Goal: Check status: Check status

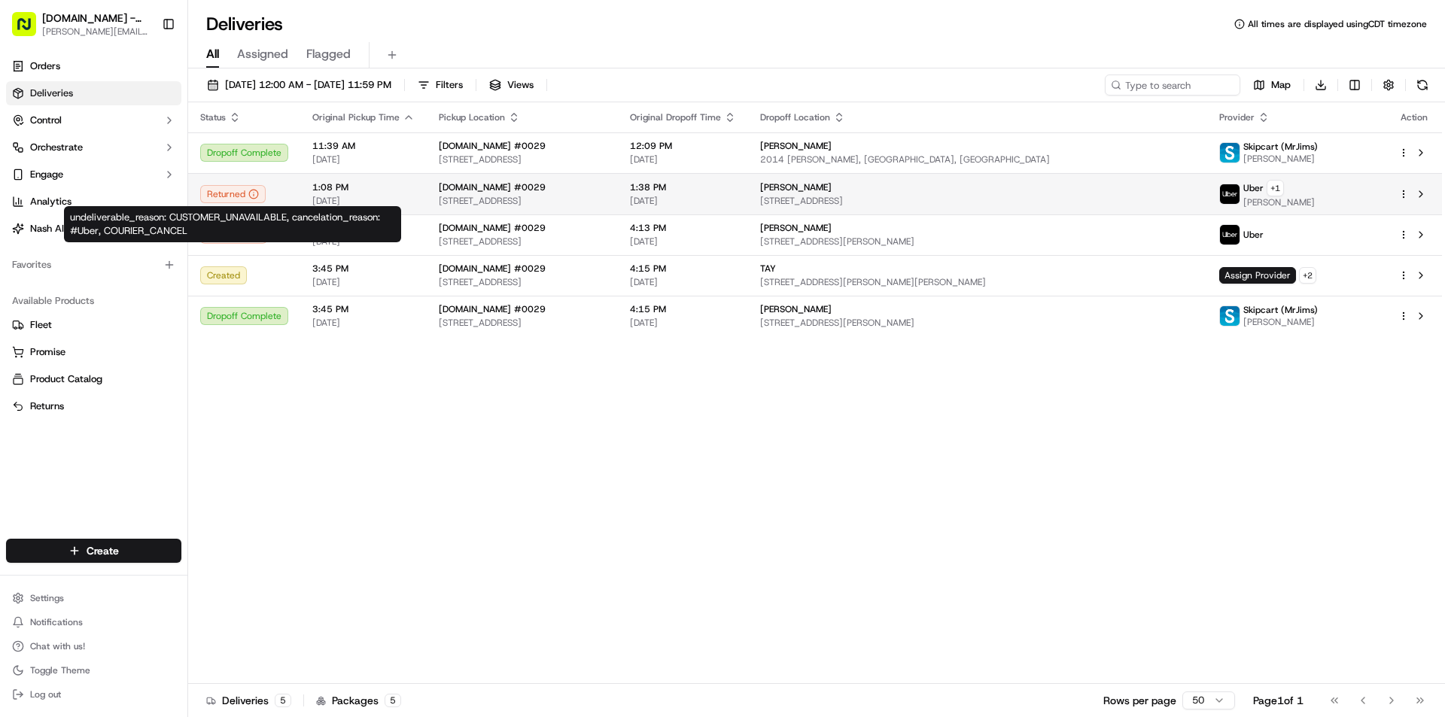
click at [235, 192] on div "Returned" at bounding box center [232, 194] width 65 height 18
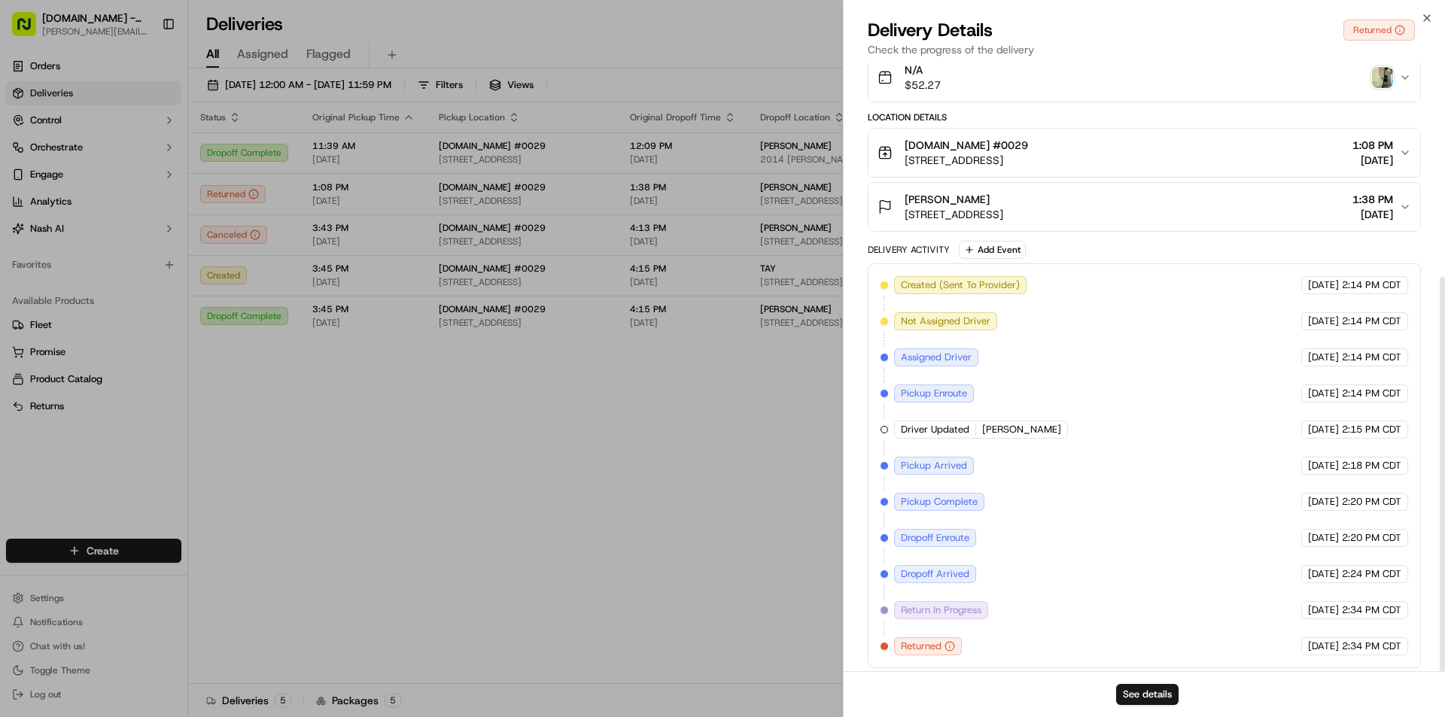
scroll to position [330, 0]
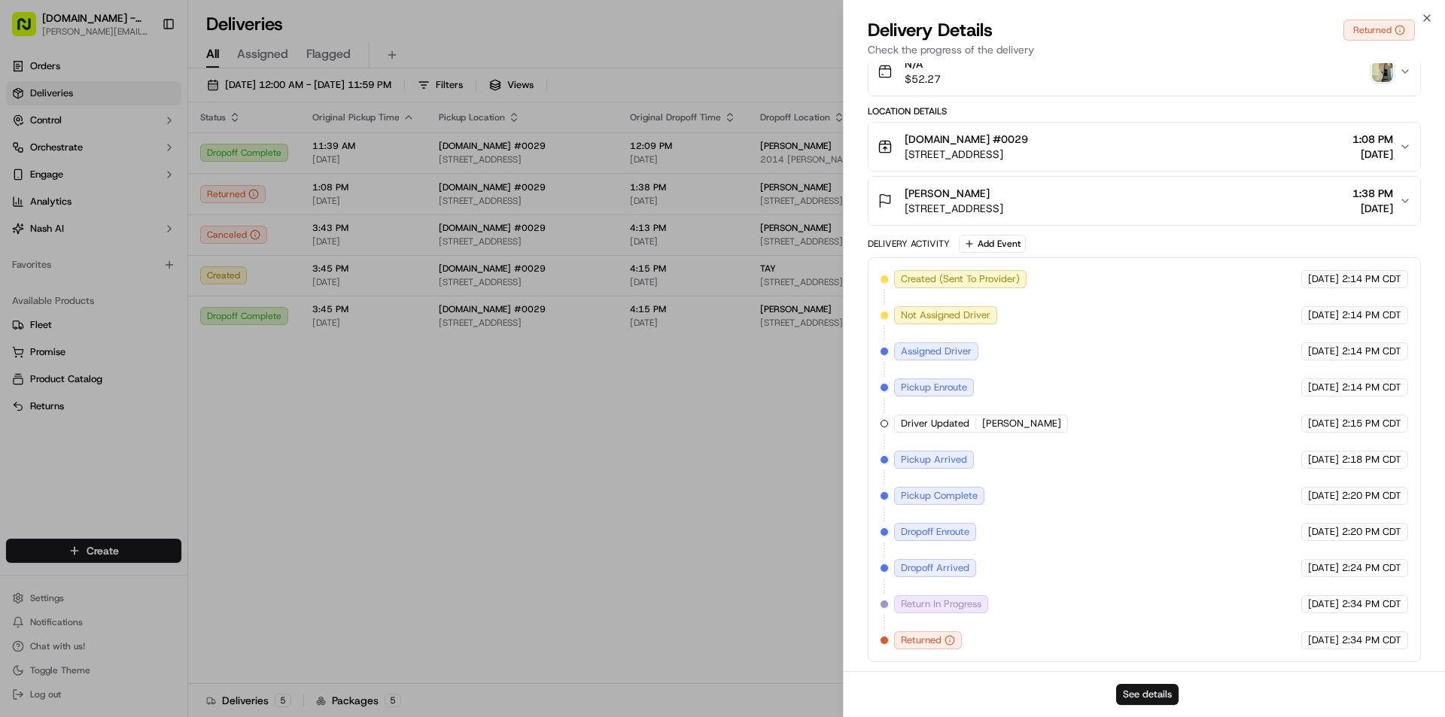
click at [1169, 692] on button "See details" at bounding box center [1147, 694] width 62 height 21
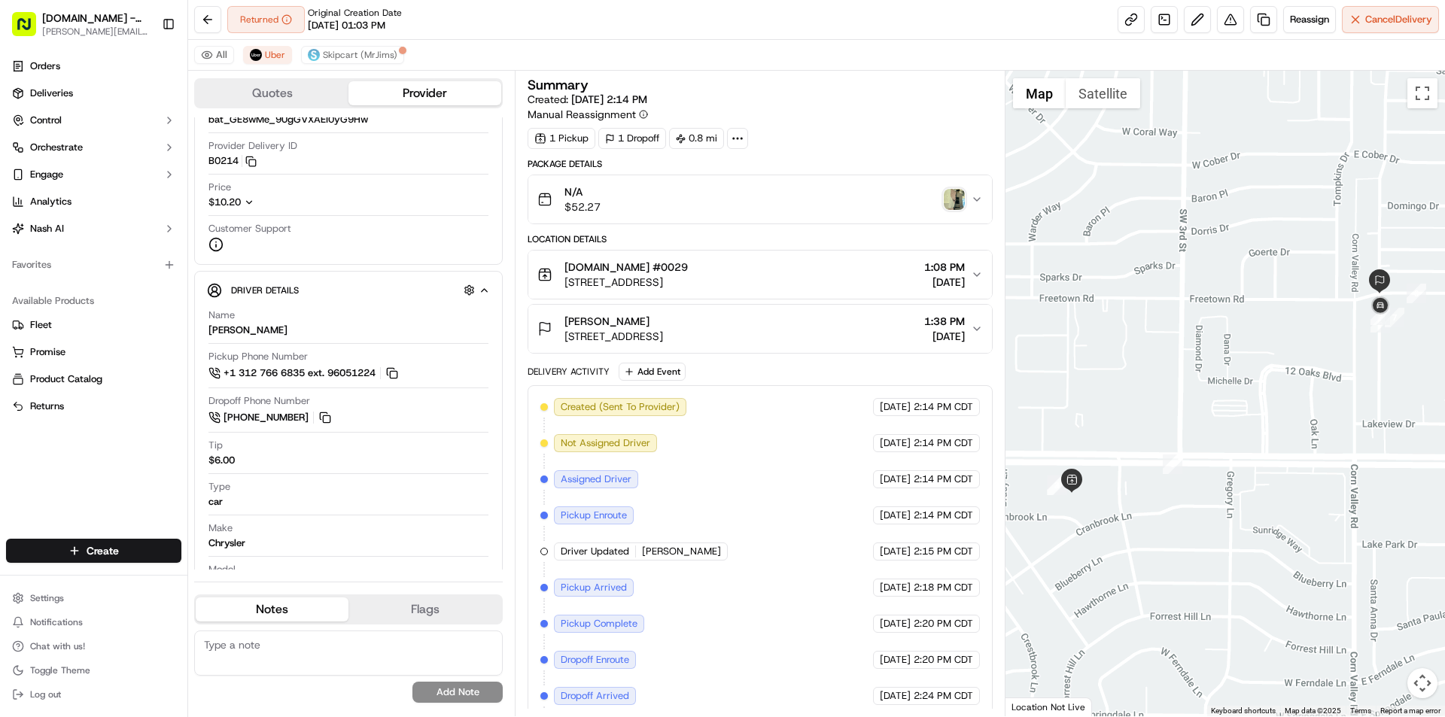
click at [627, 336] on span "[STREET_ADDRESS]" at bounding box center [613, 336] width 99 height 15
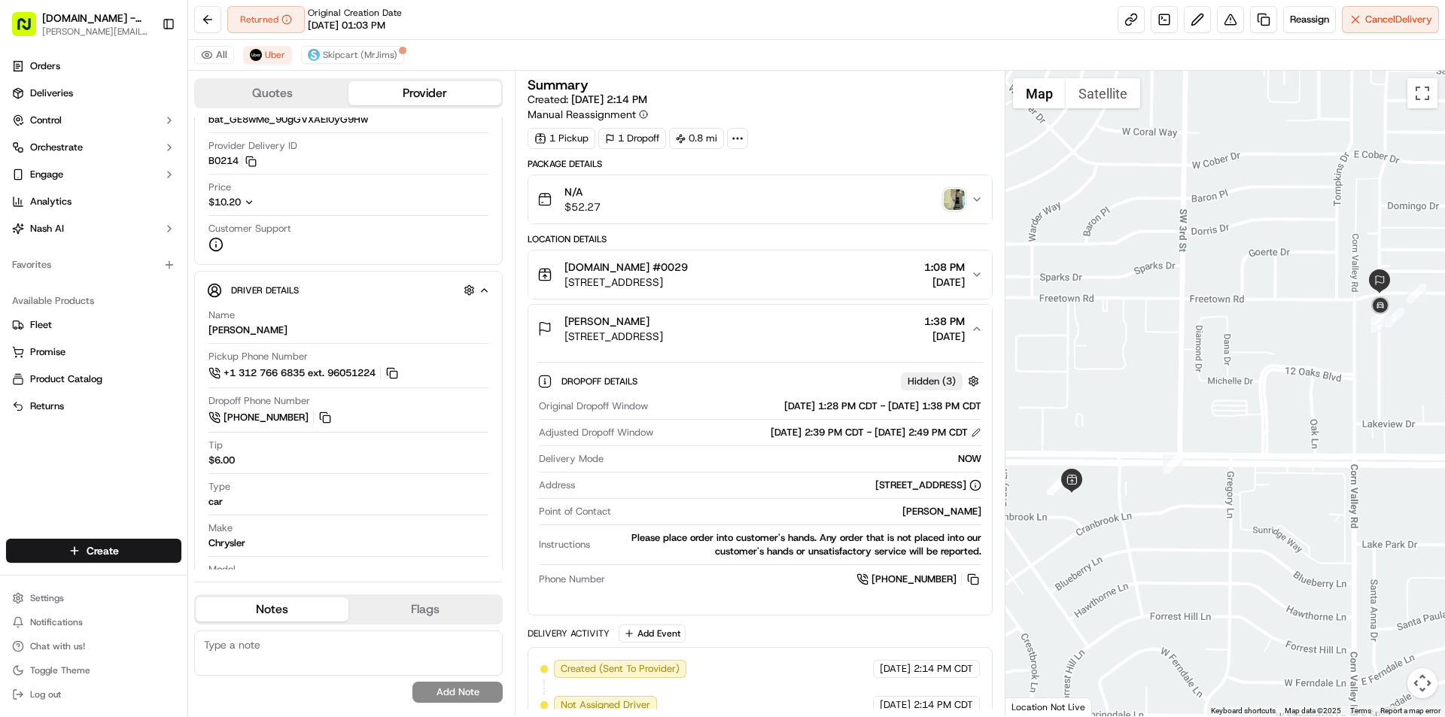
click at [663, 330] on span "[STREET_ADDRESS]" at bounding box center [613, 336] width 99 height 15
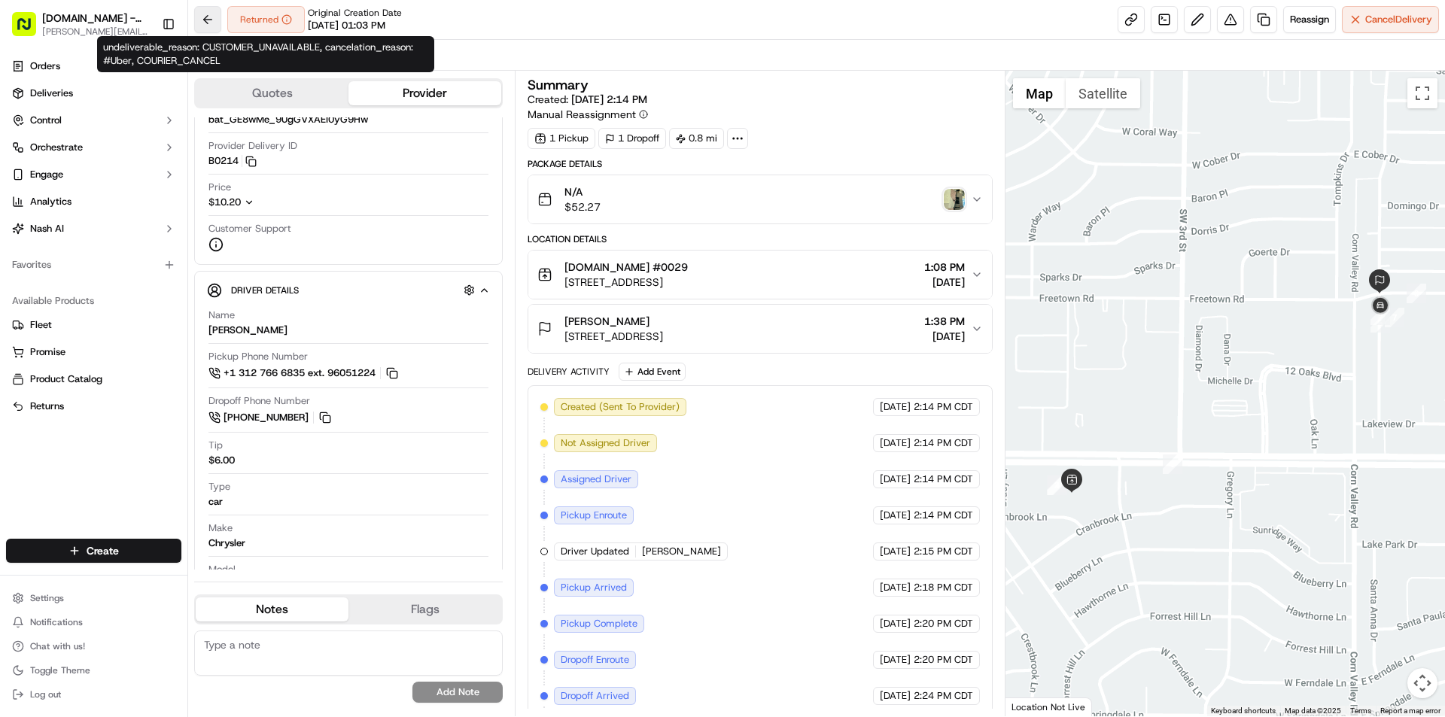
click at [213, 23] on button at bounding box center [207, 19] width 27 height 27
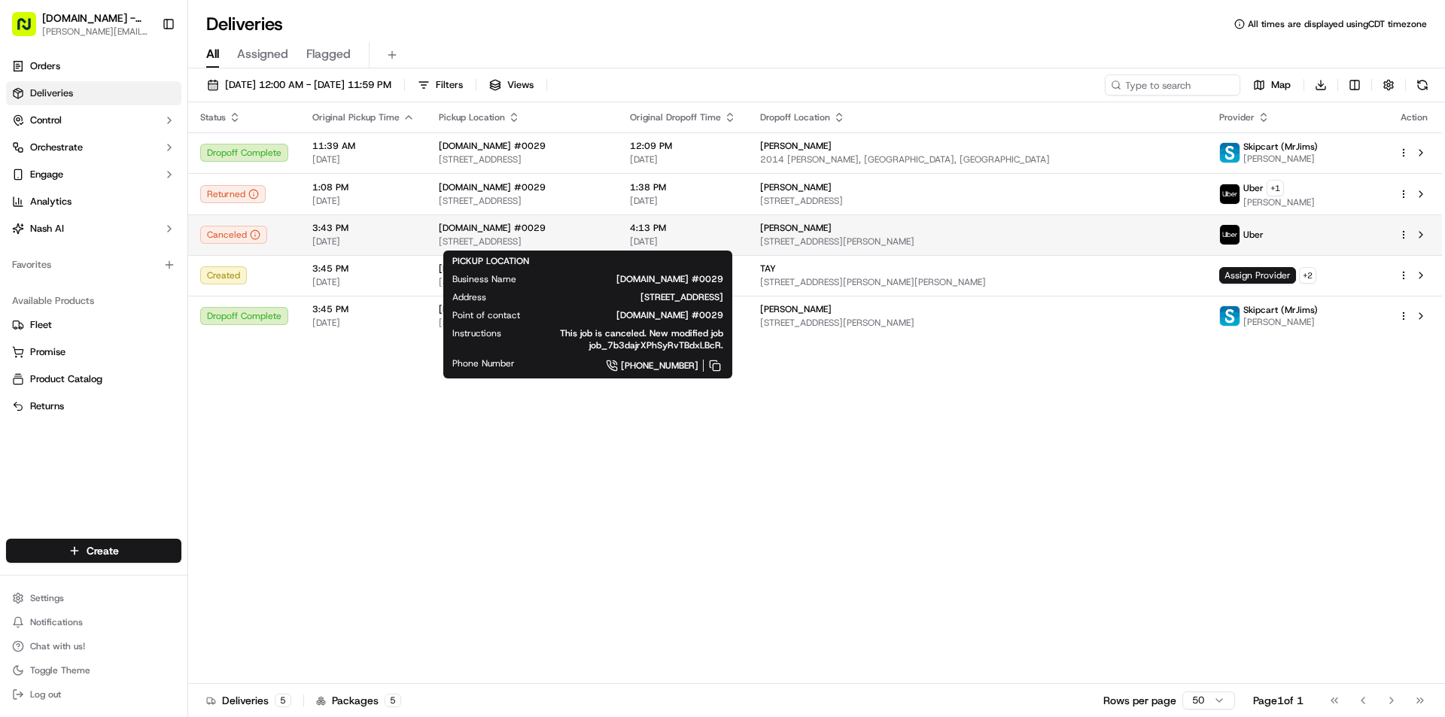
click at [606, 229] on div "[DOMAIN_NAME] #0029" at bounding box center [522, 228] width 167 height 12
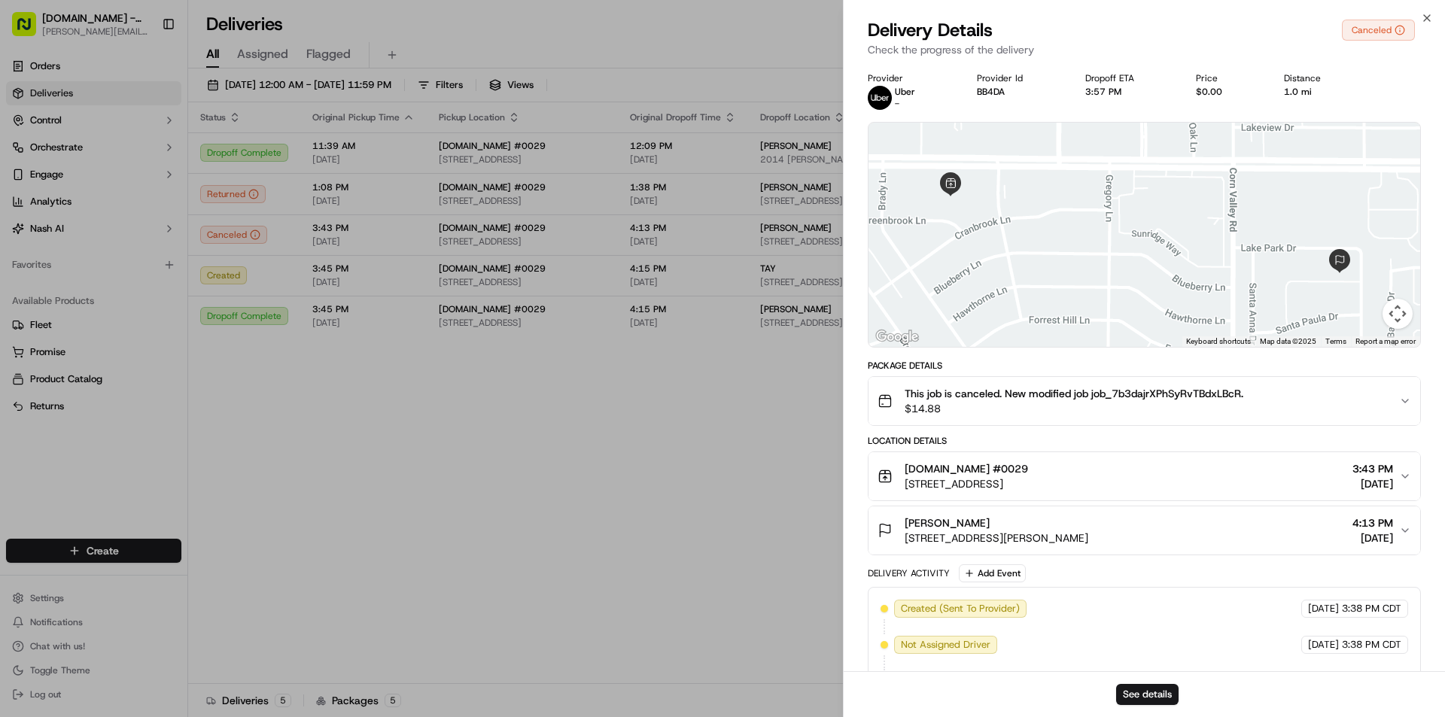
scroll to position [41, 0]
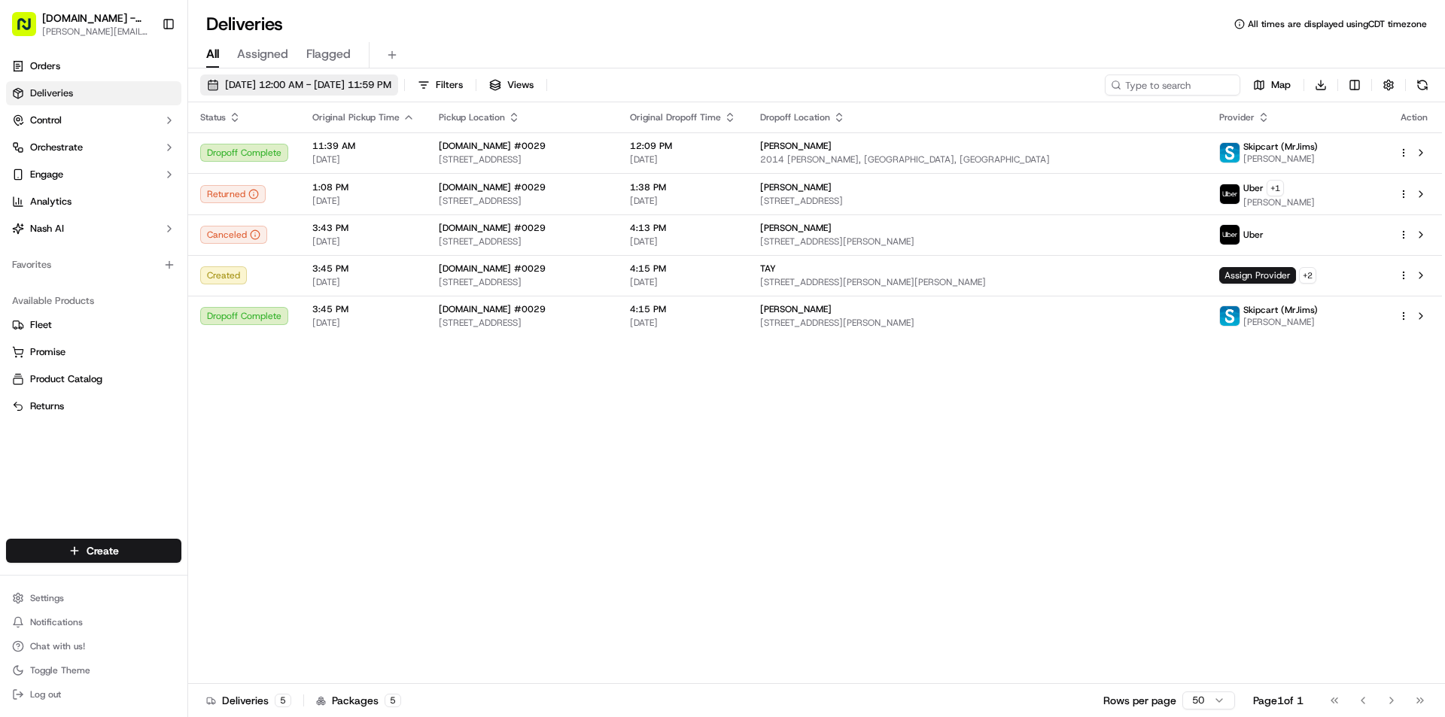
click at [318, 89] on span "[DATE] 12:00 AM - [DATE] 11:59 PM" at bounding box center [308, 85] width 166 height 14
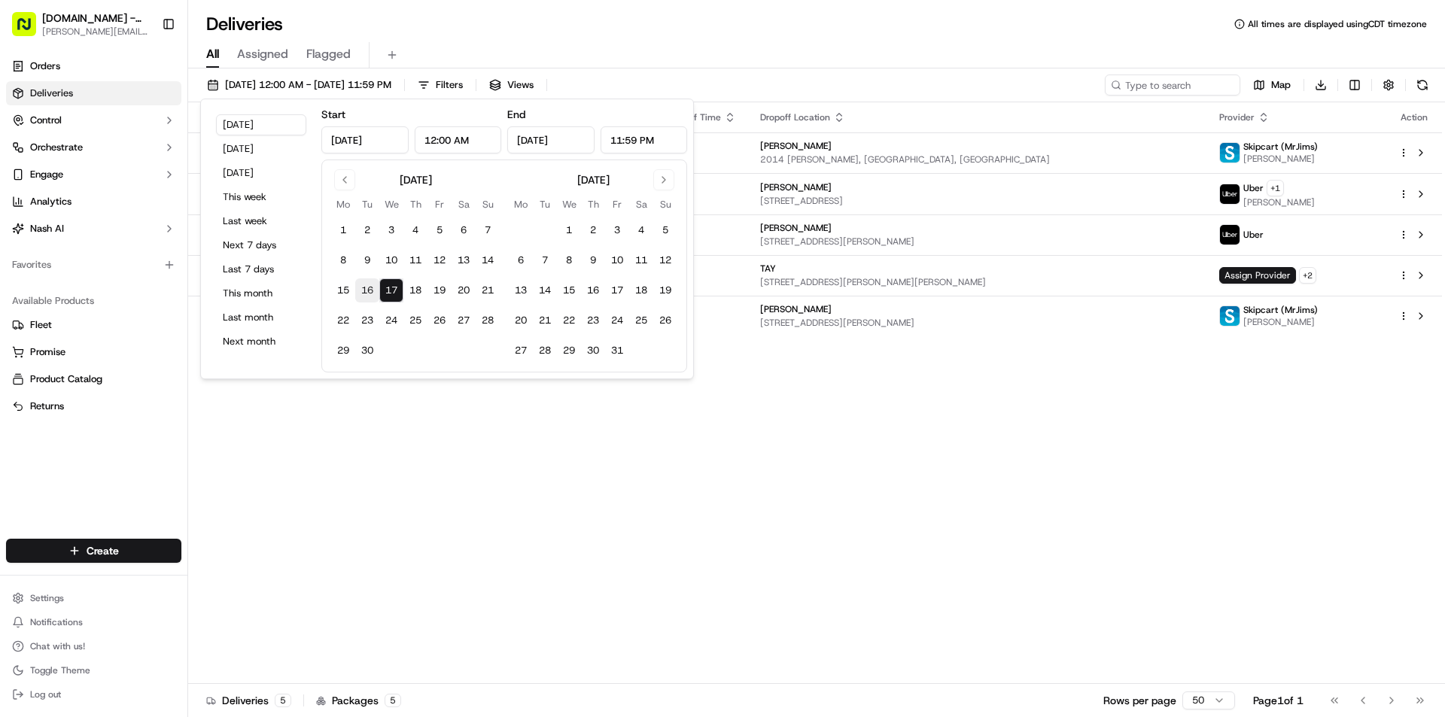
click at [372, 292] on button "16" at bounding box center [367, 290] width 24 height 24
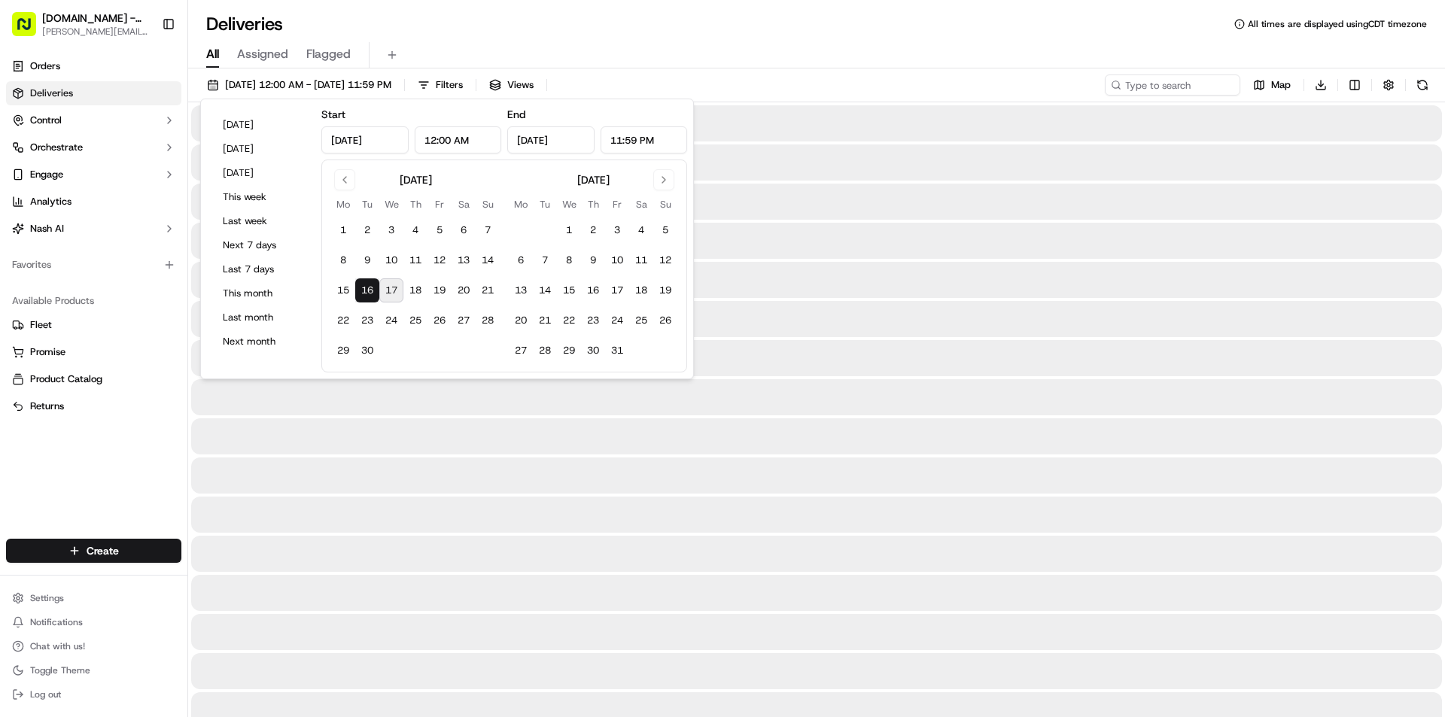
type input "Sep 16, 2025"
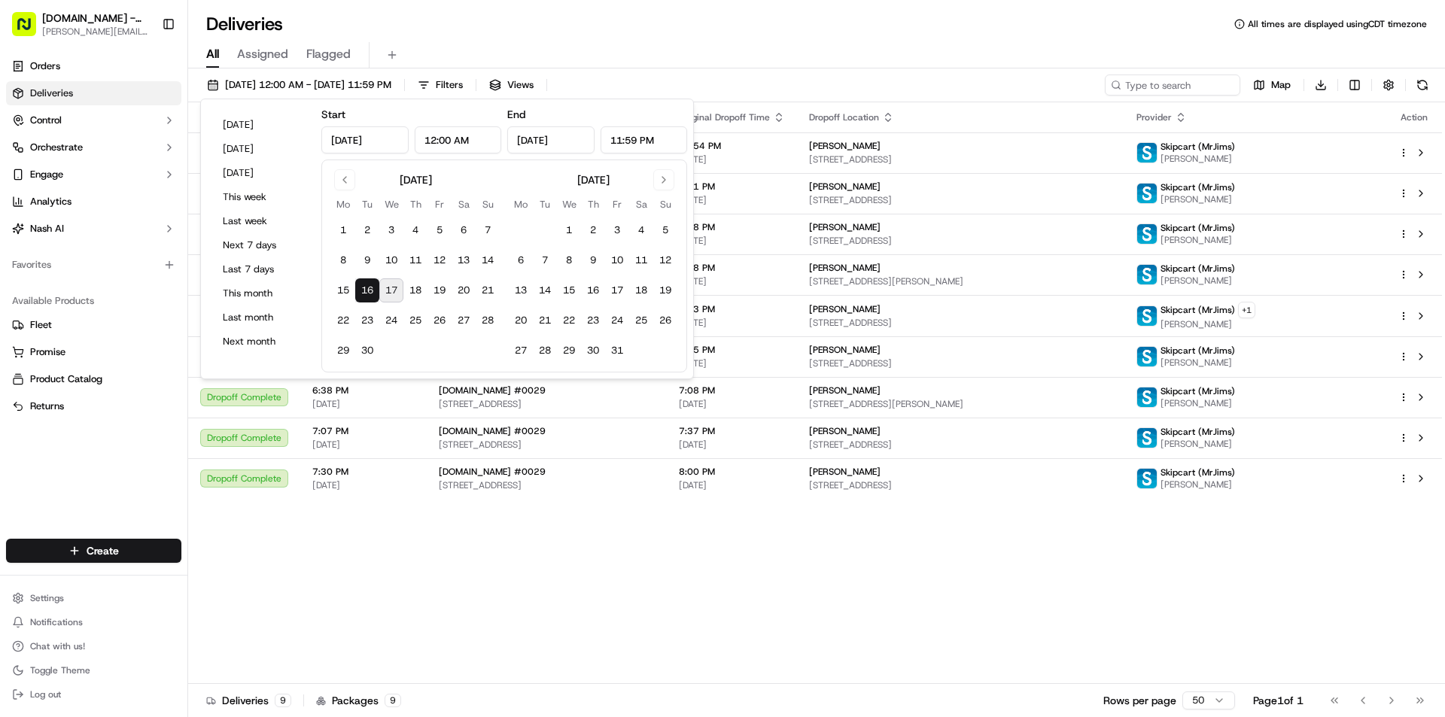
click at [875, 29] on div "Deliveries All times are displayed using CDT timezone" at bounding box center [816, 24] width 1257 height 24
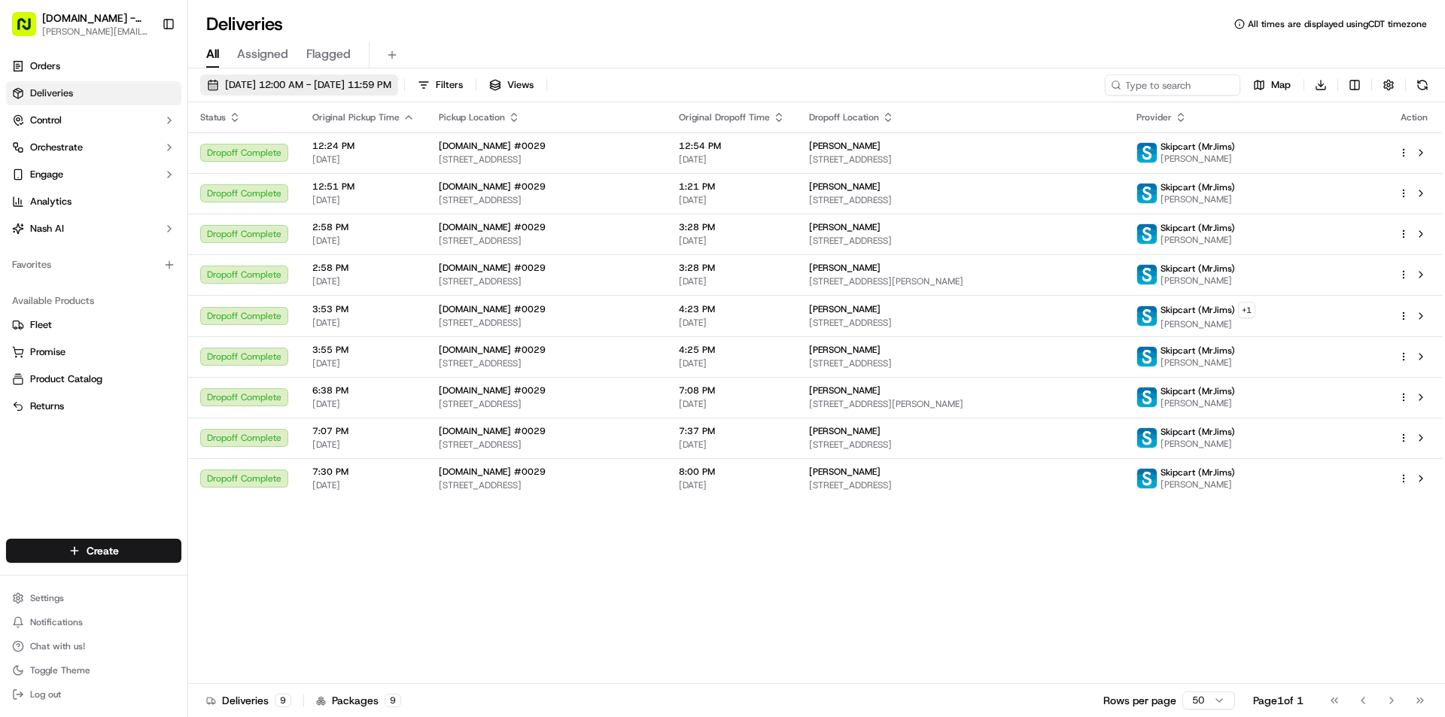
click at [348, 81] on span "09/16/2025 12:00 AM - 09/16/2025 11:59 PM" at bounding box center [308, 85] width 166 height 14
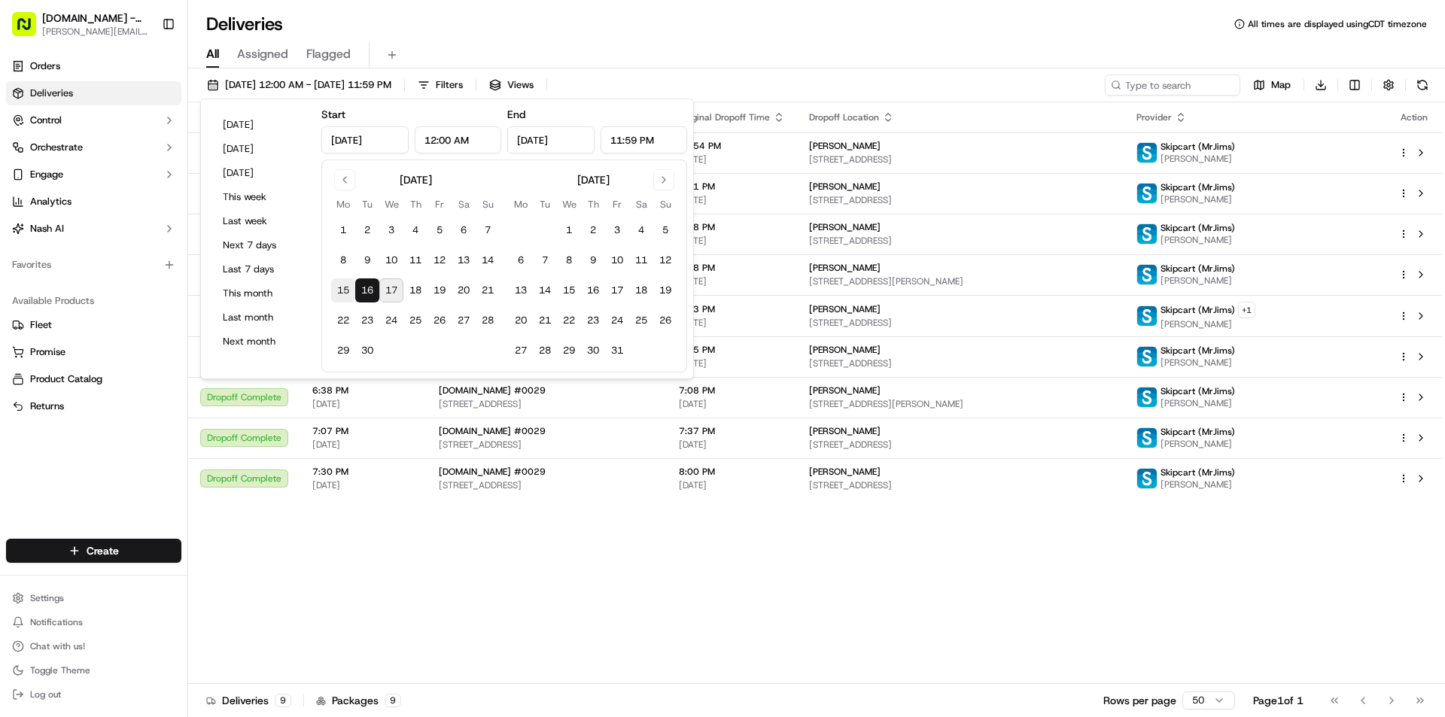
click at [350, 290] on button "15" at bounding box center [343, 290] width 24 height 24
type input "Sep 15, 2025"
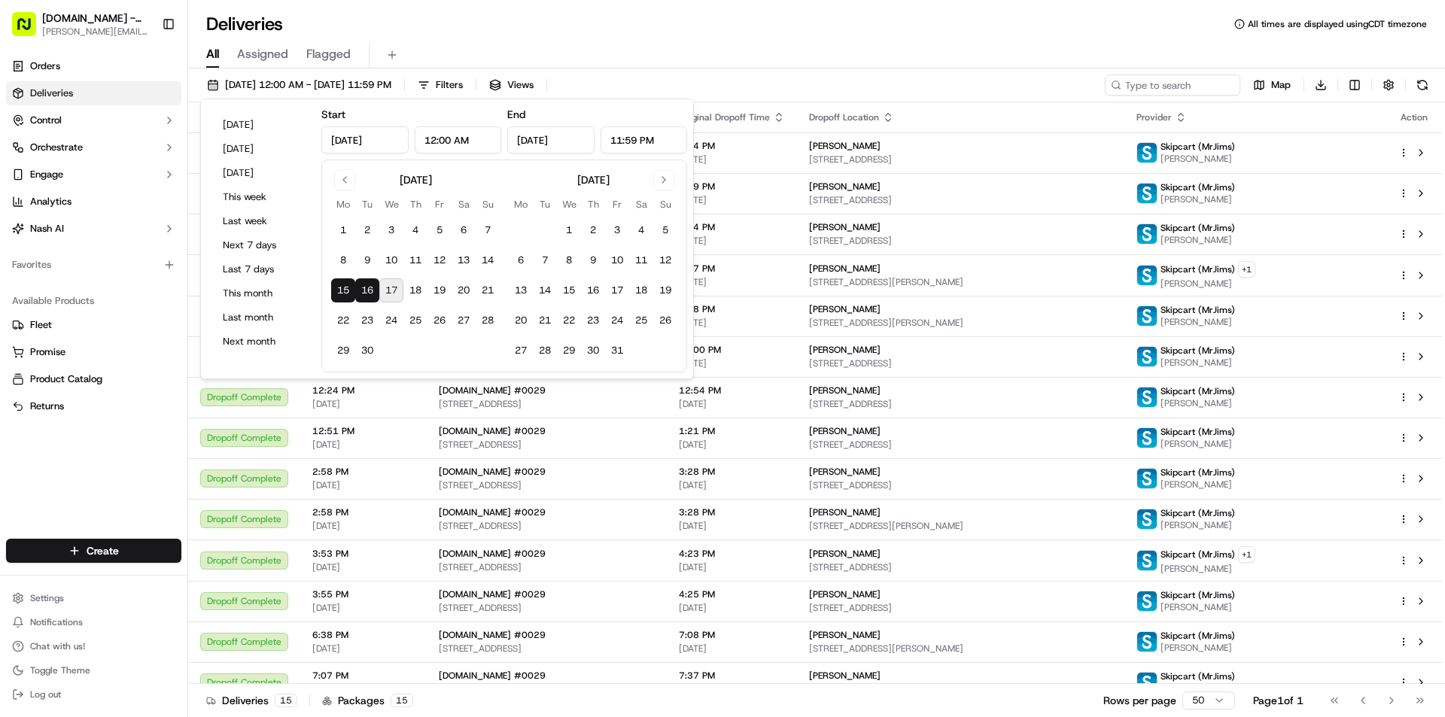
click at [698, 17] on div "Deliveries All times are displayed using CDT timezone" at bounding box center [816, 24] width 1257 height 24
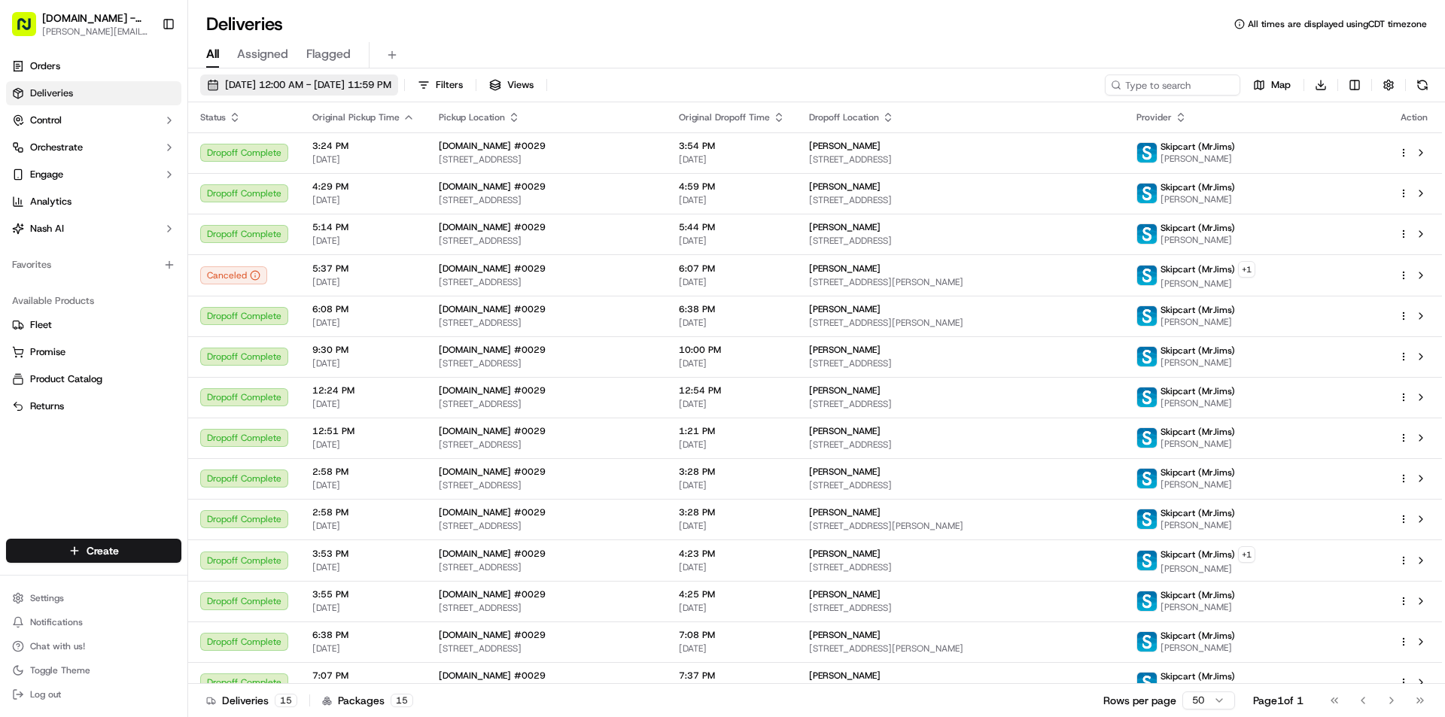
click at [265, 84] on span "09/15/2025 12:00 AM - 09/16/2025 11:59 PM" at bounding box center [308, 85] width 166 height 14
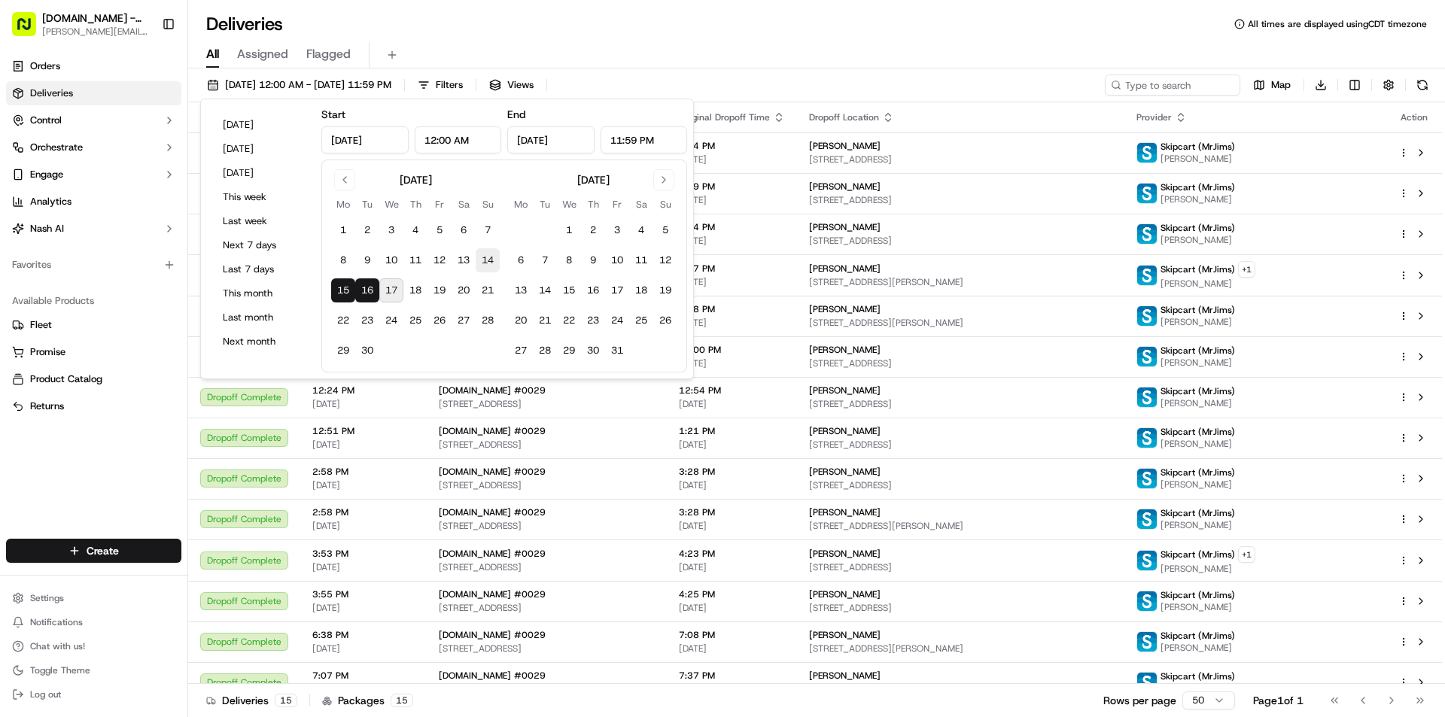
click at [493, 256] on button "14" at bounding box center [488, 260] width 24 height 24
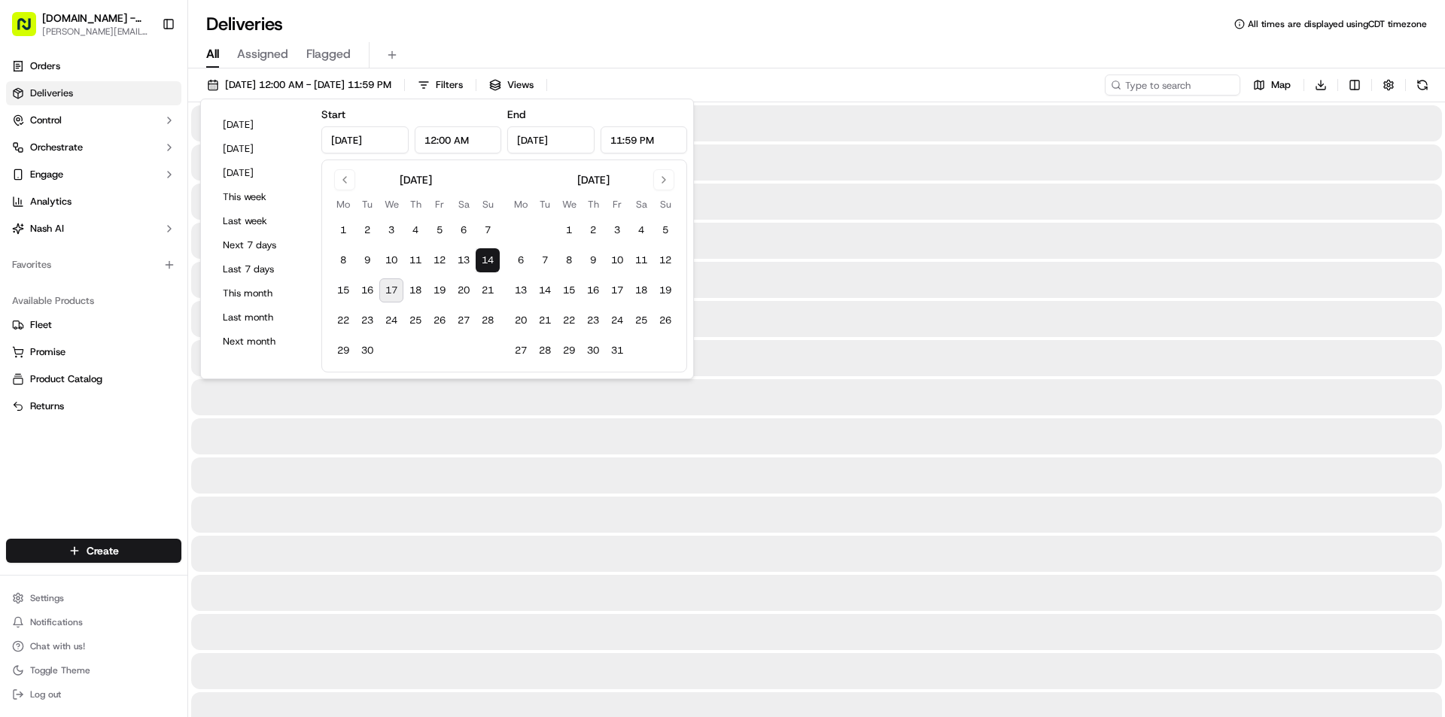
type input "Sep 14, 2025"
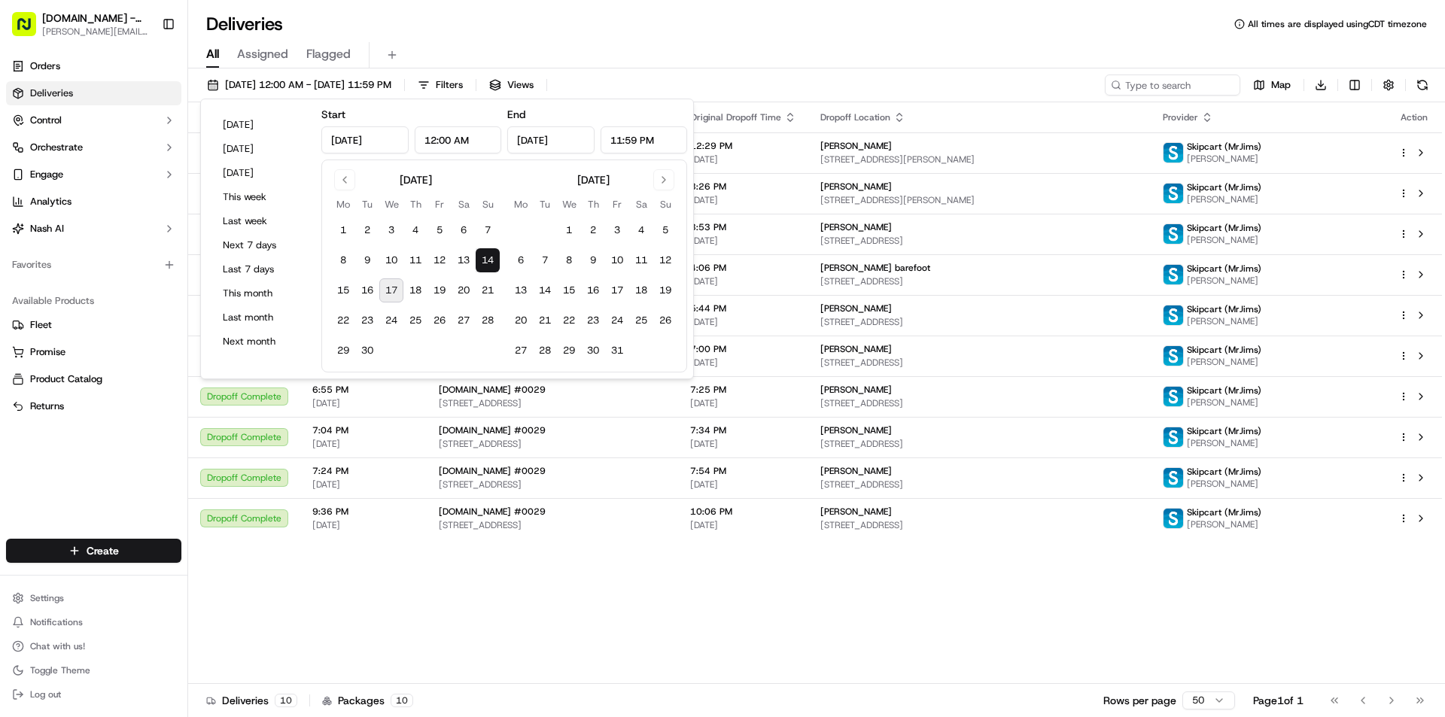
click at [754, 26] on div "Deliveries All times are displayed using CDT timezone" at bounding box center [816, 24] width 1257 height 24
